Goal: Navigation & Orientation: Find specific page/section

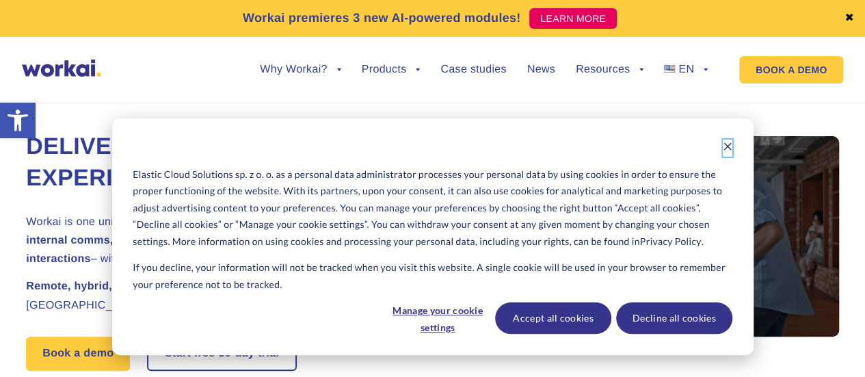
click at [724, 146] on icon "Dismiss cookie banner" at bounding box center [728, 147] width 10 height 10
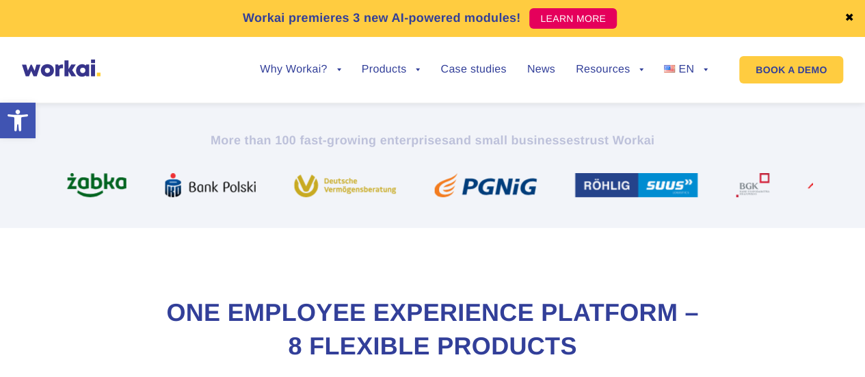
scroll to position [547, 0]
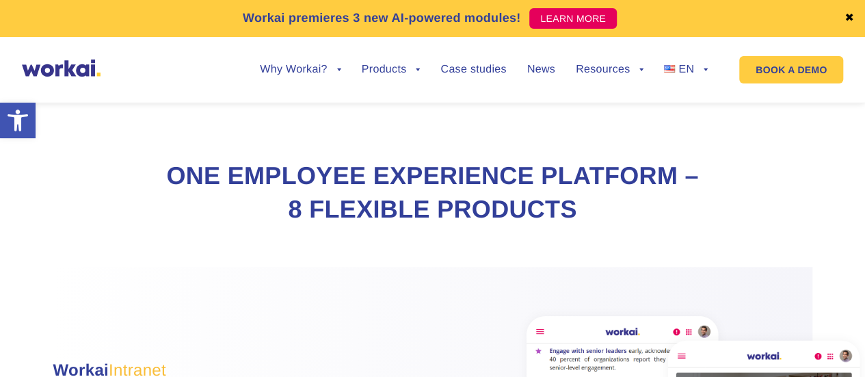
click at [852, 21] on link "✖" at bounding box center [850, 18] width 10 height 11
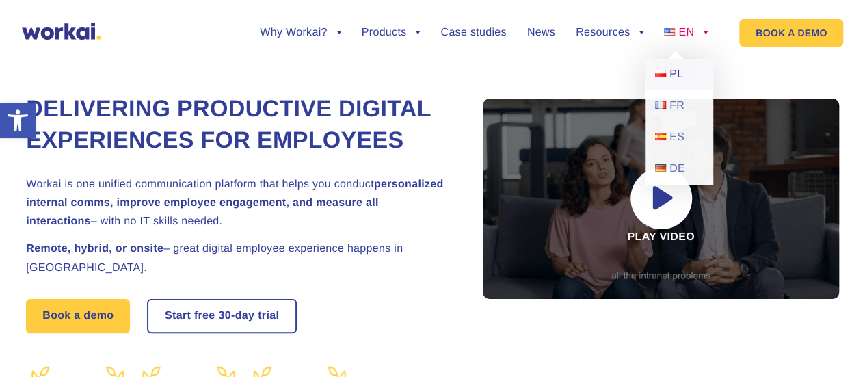
click at [681, 79] on span "PL" at bounding box center [677, 74] width 14 height 12
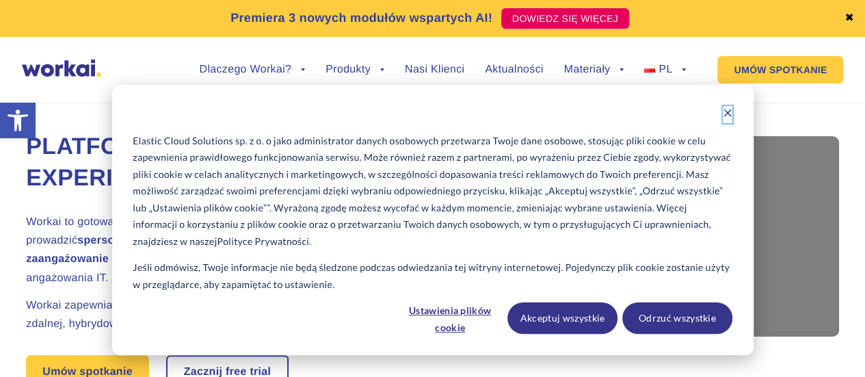
click at [725, 110] on icon "Dismiss cookie banner" at bounding box center [728, 113] width 10 height 10
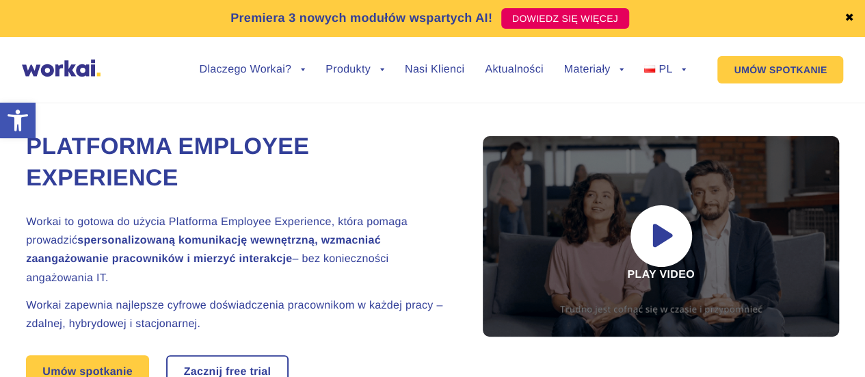
drag, startPoint x: 313, startPoint y: 199, endPoint x: 224, endPoint y: 177, distance: 91.6
click at [224, 177] on h1 "Platforma Employee Experience" at bounding box center [238, 162] width 424 height 63
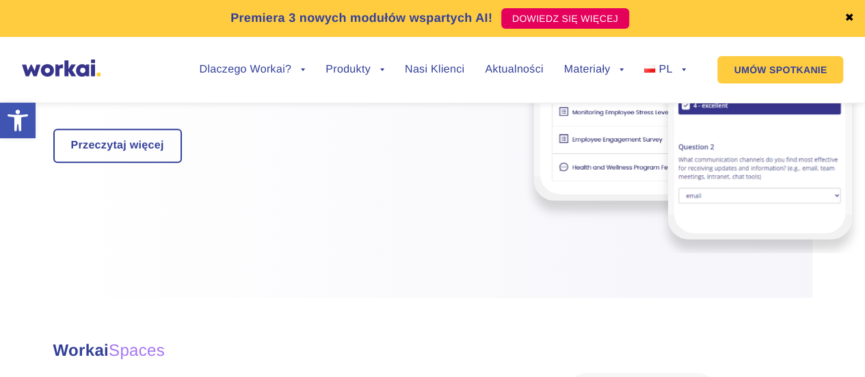
scroll to position [3420, 0]
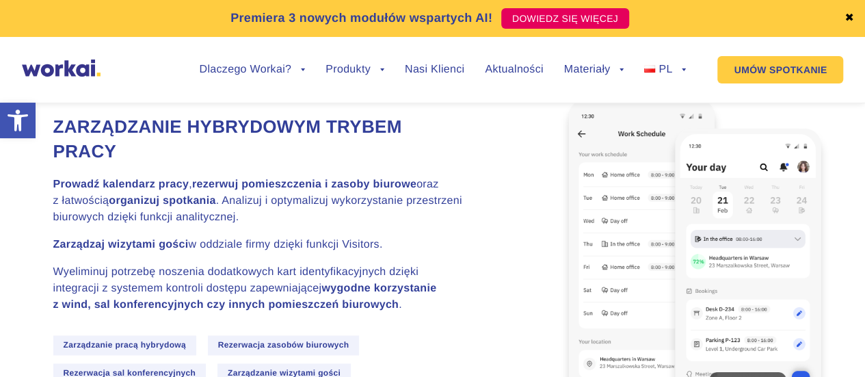
click at [850, 20] on link "✖" at bounding box center [850, 18] width 10 height 11
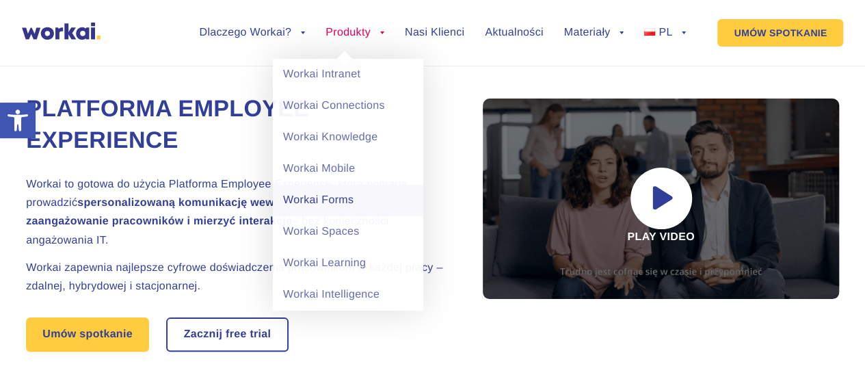
scroll to position [68, 0]
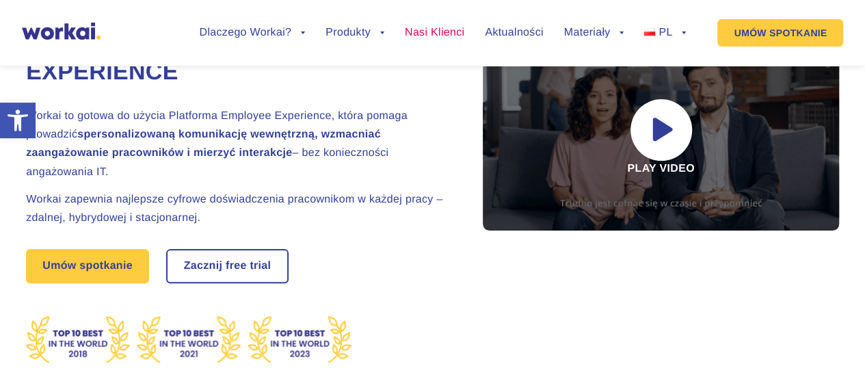
click at [445, 38] on link "Nasi Klienci" at bounding box center [435, 32] width 60 height 11
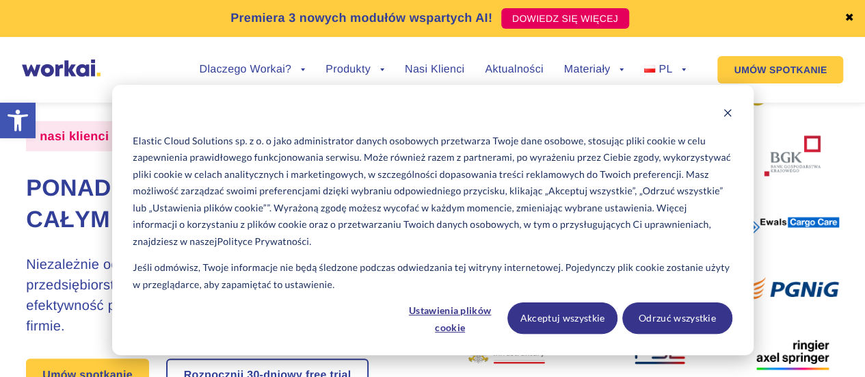
scroll to position [68, 0]
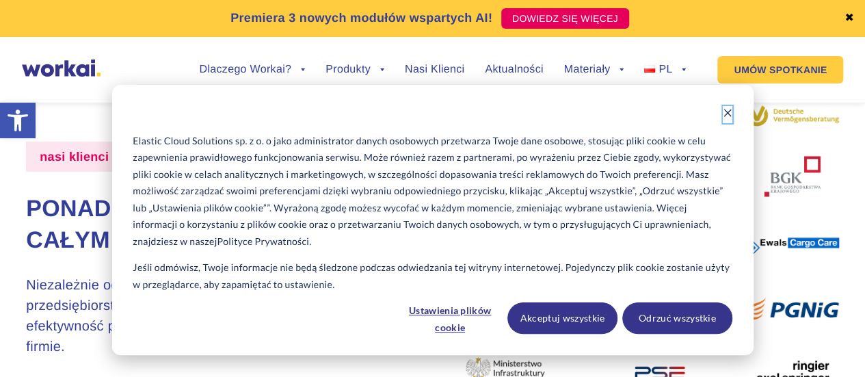
click at [723, 114] on icon "Dismiss cookie banner" at bounding box center [728, 113] width 10 height 10
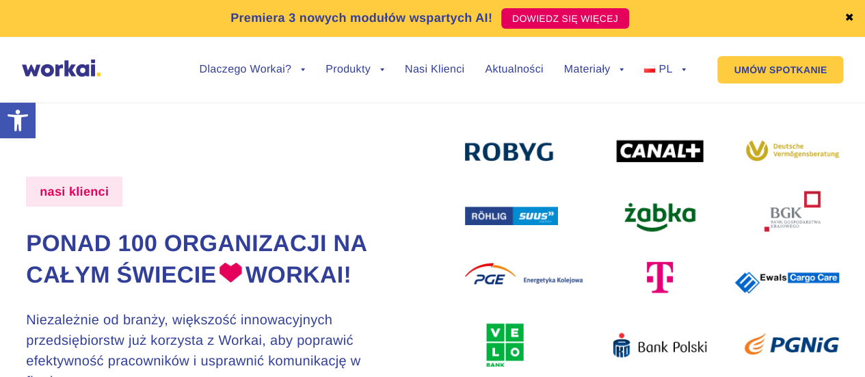
scroll to position [0, 0]
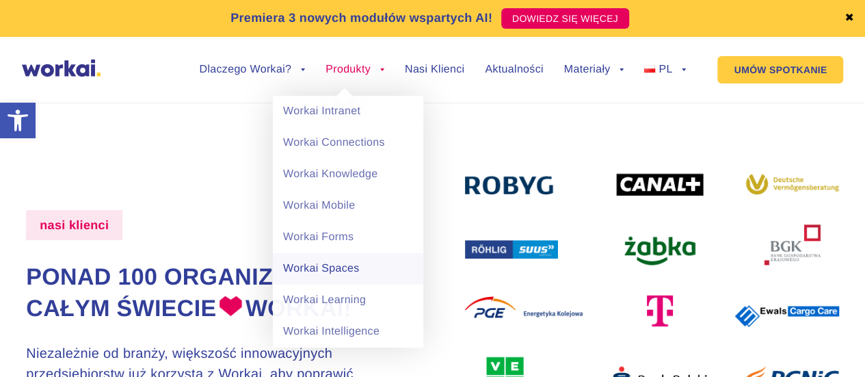
click at [345, 269] on link "Workai Spaces" at bounding box center [348, 268] width 150 height 31
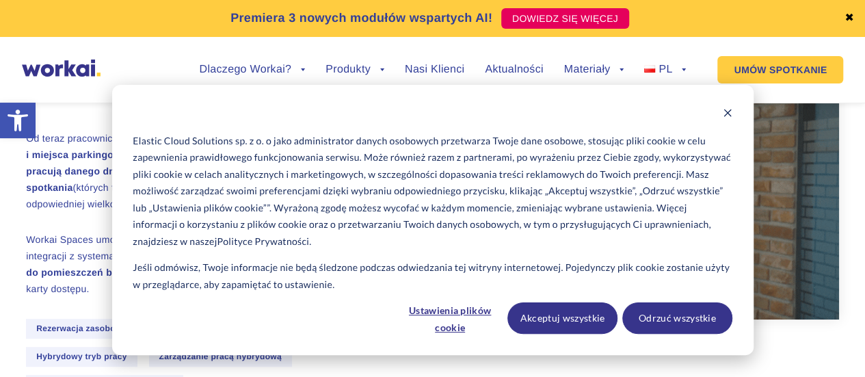
scroll to position [205, 0]
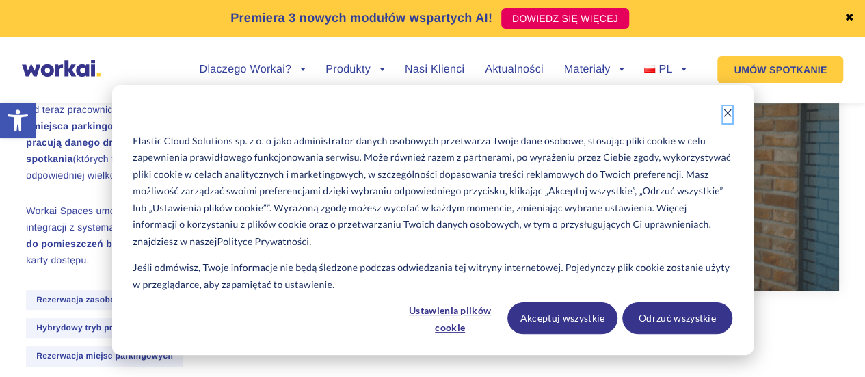
click at [727, 118] on button "Dismiss cookie banner" at bounding box center [728, 114] width 10 height 17
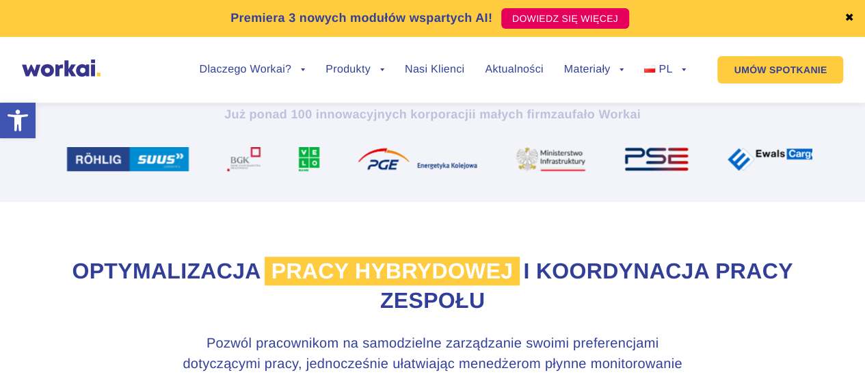
scroll to position [479, 0]
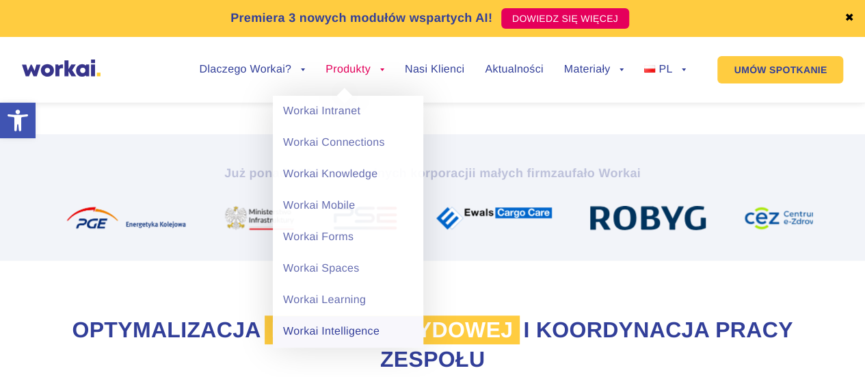
click at [328, 331] on link "Workai Intelligence" at bounding box center [348, 331] width 150 height 31
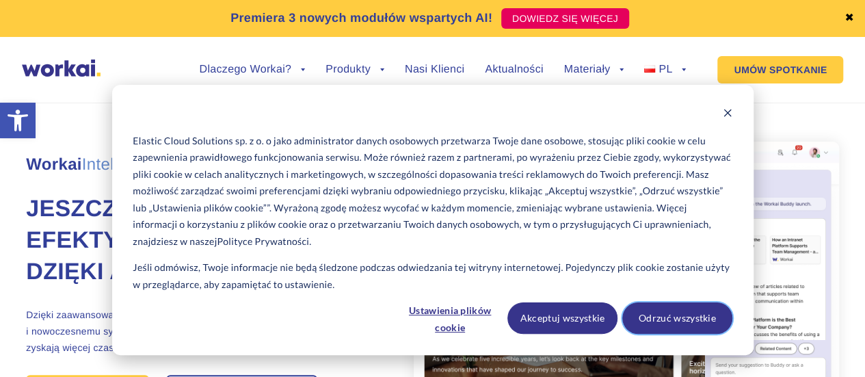
click at [655, 315] on button "Odrzuć wszystkie" at bounding box center [678, 317] width 110 height 31
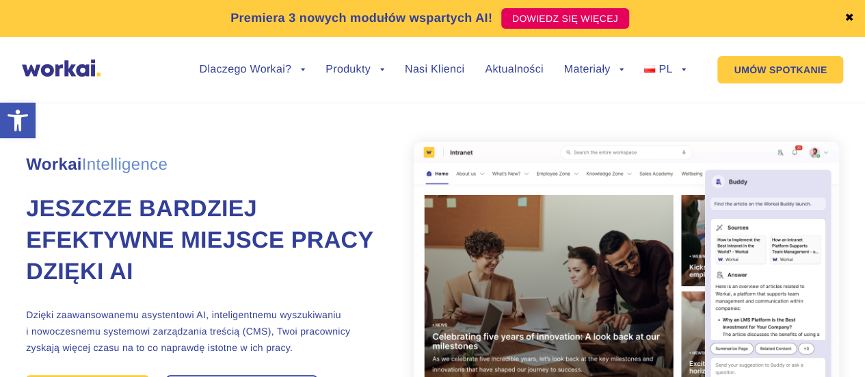
click at [852, 18] on link "✖" at bounding box center [850, 18] width 10 height 11
